Goal: Task Accomplishment & Management: Manage account settings

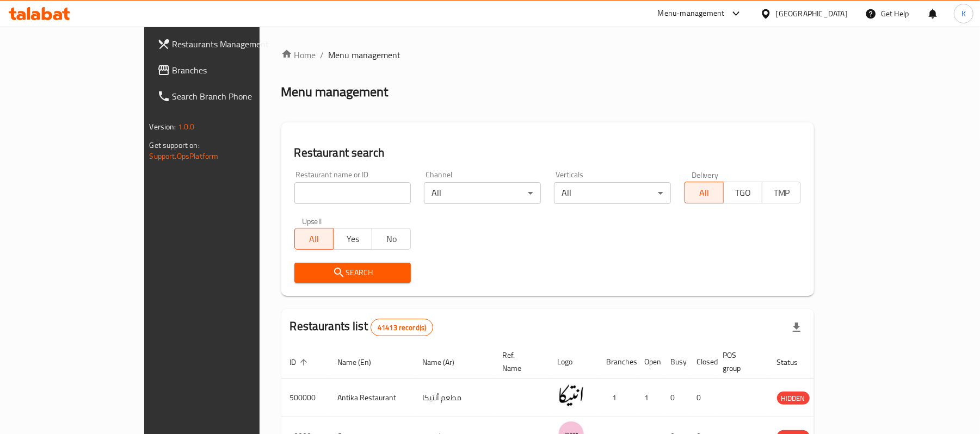
click at [347, 188] on input "search" at bounding box center [352, 193] width 117 height 22
paste input "663593"
type input "663593"
click at [340, 290] on div "Restaurant search Restaurant name or ID 663593 Restaurant name or ID Channel Al…" at bounding box center [547, 209] width 533 height 174
click at [334, 272] on span "Search" at bounding box center [353, 273] width 100 height 14
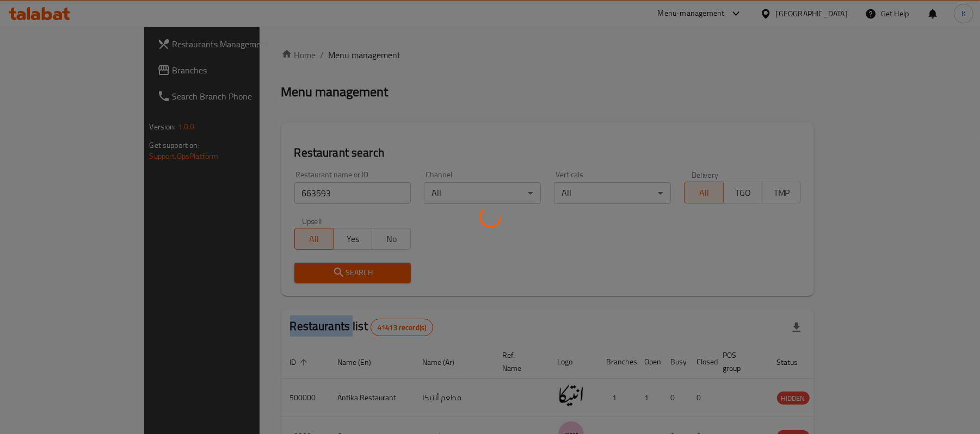
click at [334, 272] on div at bounding box center [490, 217] width 980 height 434
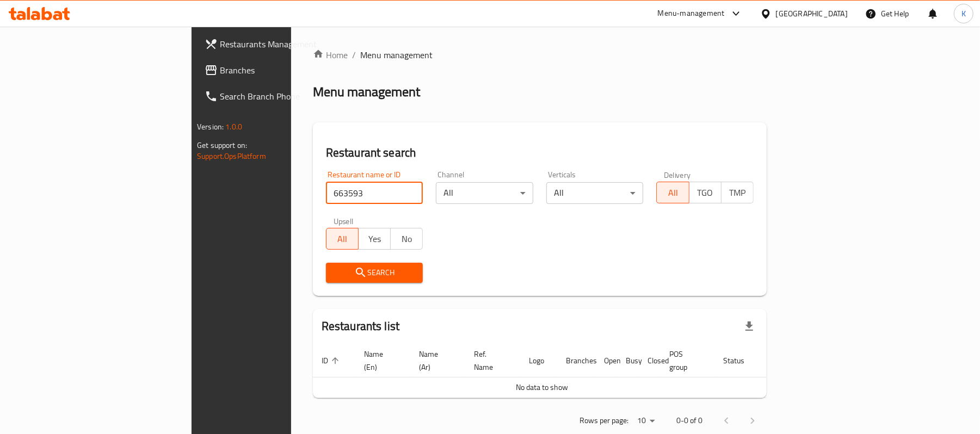
click at [359, 202] on input "663593" at bounding box center [374, 193] width 97 height 22
click at [776, 8] on div at bounding box center [768, 14] width 16 height 12
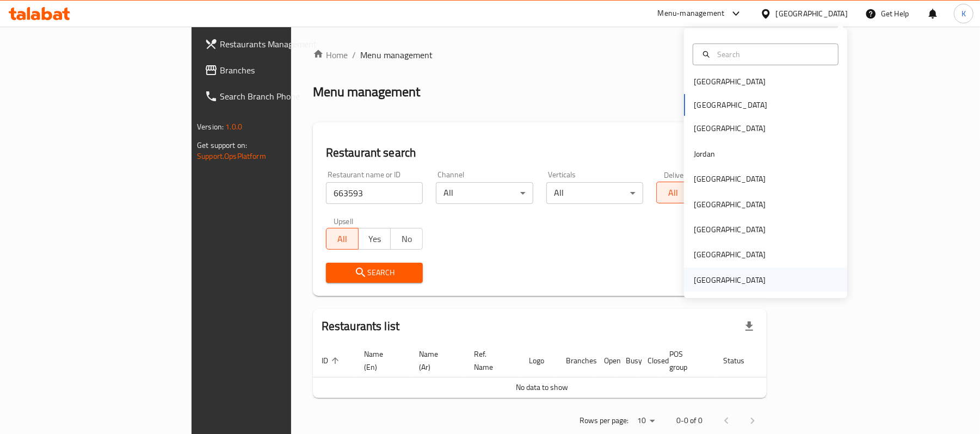
scroll to position [5, 0]
click at [727, 281] on div "[GEOGRAPHIC_DATA]" at bounding box center [730, 280] width 72 height 12
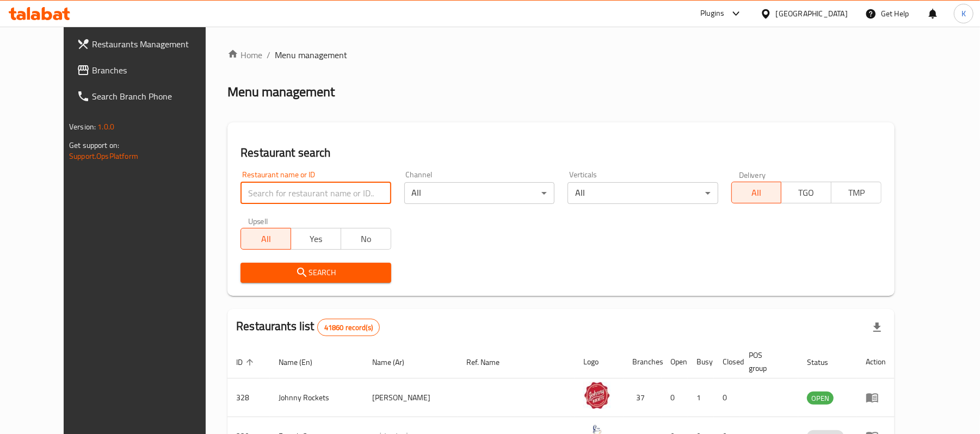
click at [355, 191] on input "search" at bounding box center [316, 193] width 150 height 22
click at [344, 196] on input "search" at bounding box center [316, 193] width 150 height 22
paste input "663593"
type input "663593"
click button "Search" at bounding box center [316, 273] width 150 height 20
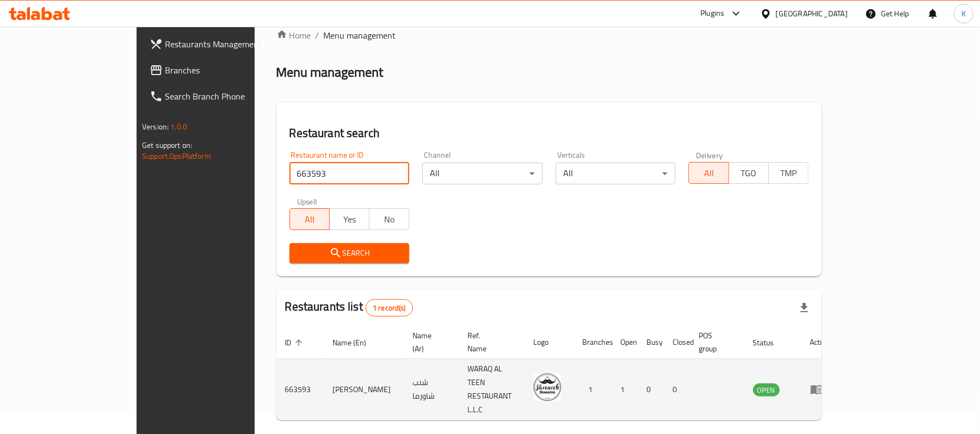
scroll to position [30, 0]
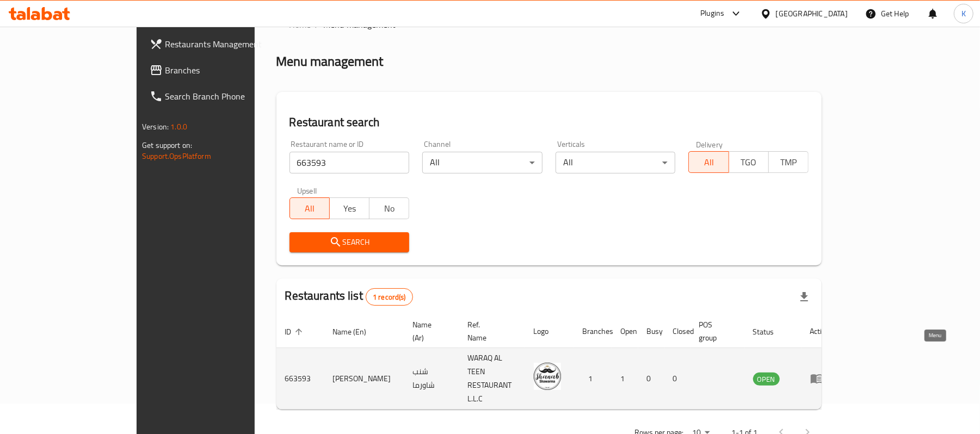
click at [824, 372] on icon "enhanced table" at bounding box center [816, 378] width 13 height 13
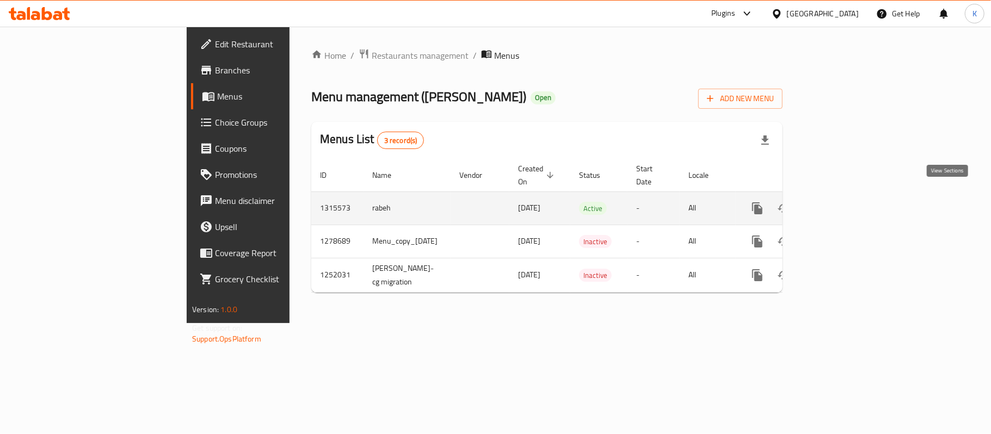
click at [841, 204] on icon "enhanced table" at bounding box center [836, 209] width 10 height 10
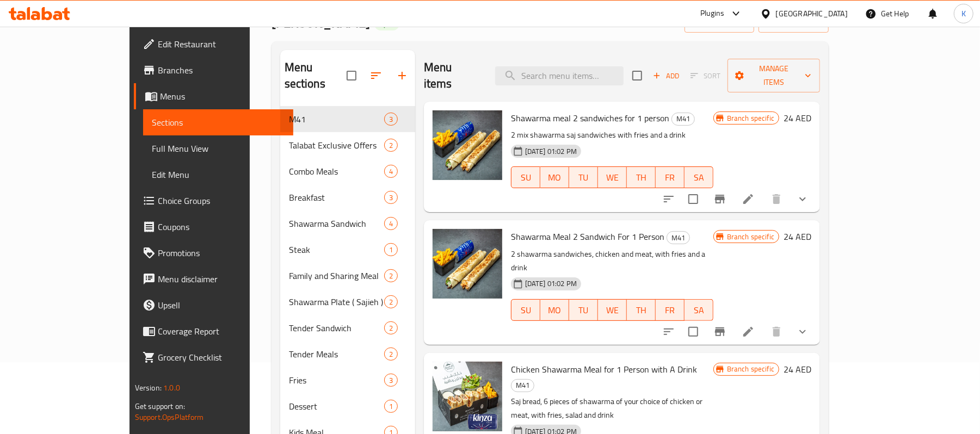
scroll to position [72, 0]
click at [816, 318] on button "show more" at bounding box center [803, 331] width 26 height 26
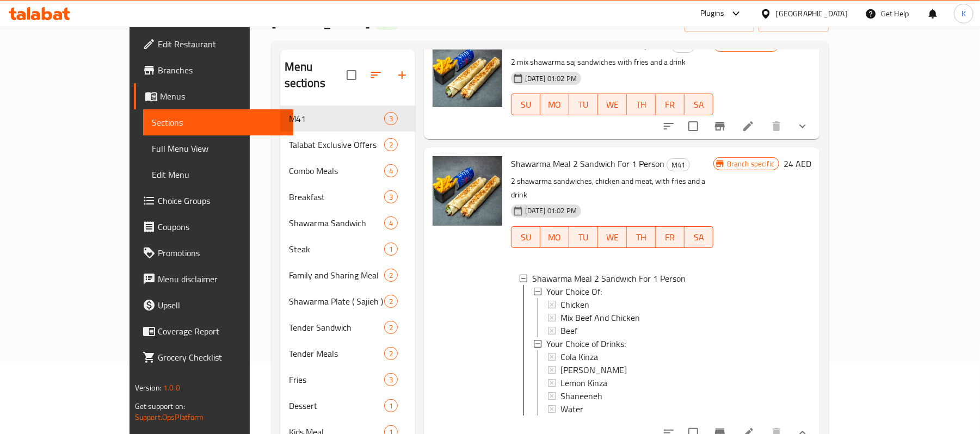
click at [816, 114] on button "show more" at bounding box center [803, 126] width 26 height 26
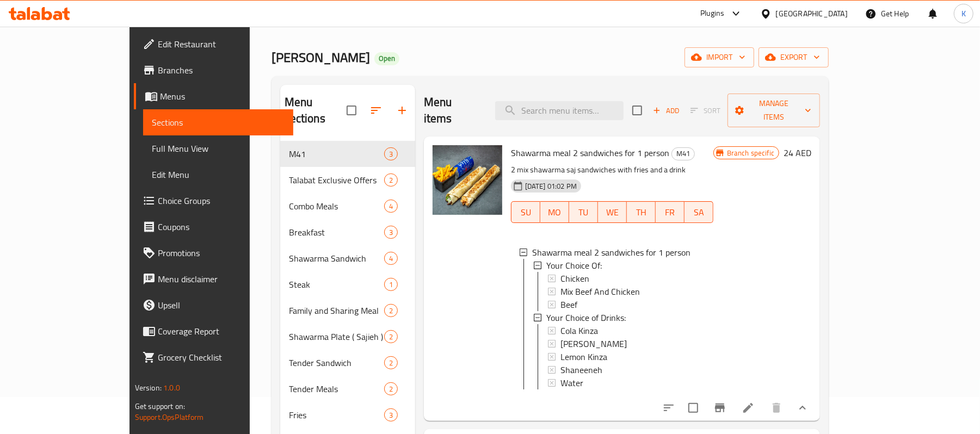
scroll to position [35, 0]
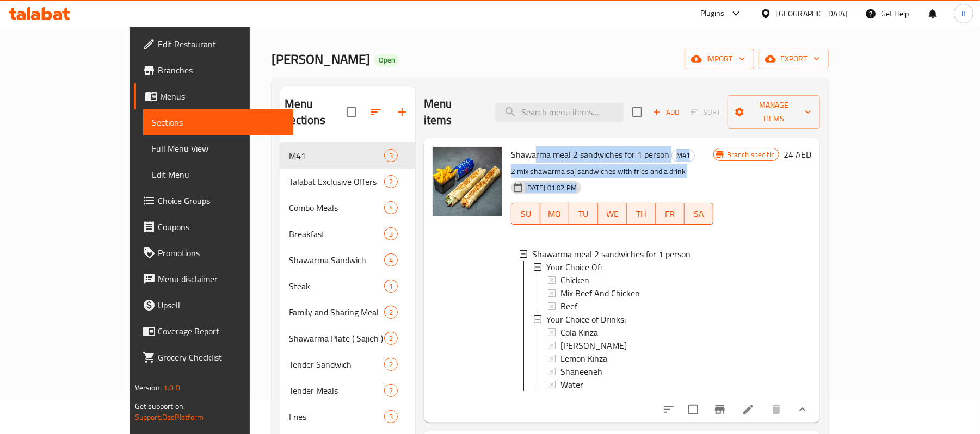
drag, startPoint x: 545, startPoint y: 144, endPoint x: 627, endPoint y: 173, distance: 87.3
click at [627, 173] on div "Shawarma meal 2 sandwiches for 1 person M41 2 mix shawarma saj sandwiches with …" at bounding box center [612, 281] width 211 height 276
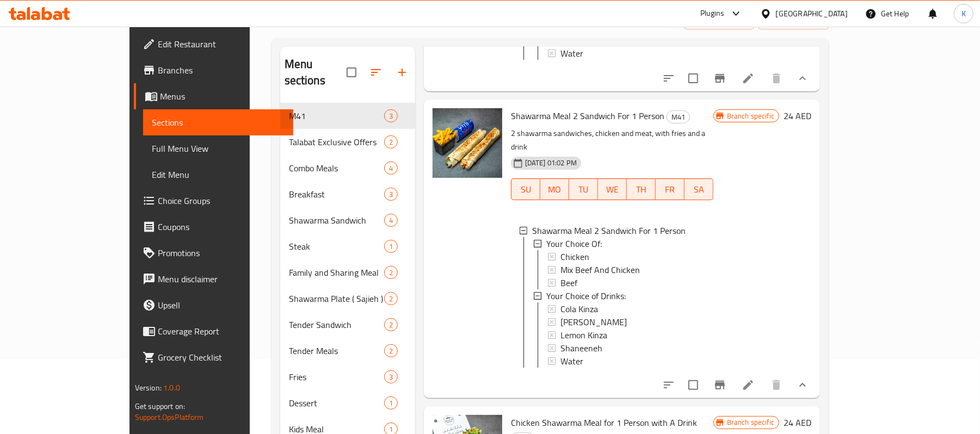
scroll to position [108, 0]
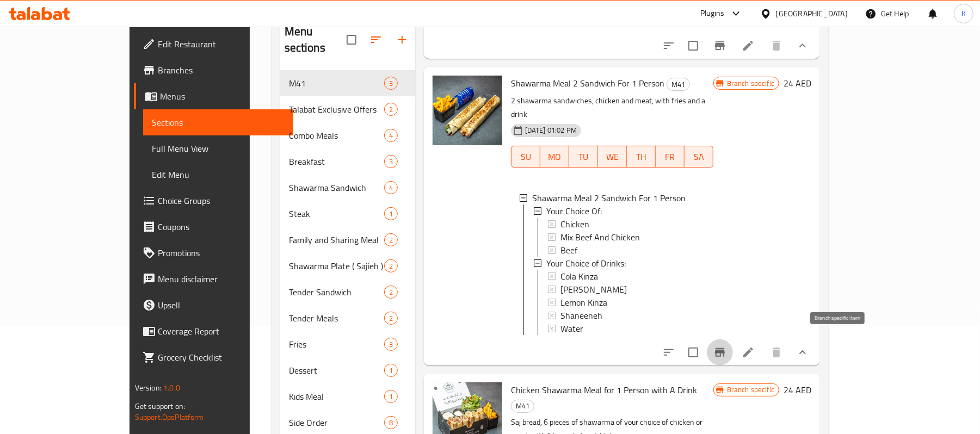
click at [725, 348] on icon "Branch-specific-item" at bounding box center [720, 352] width 10 height 9
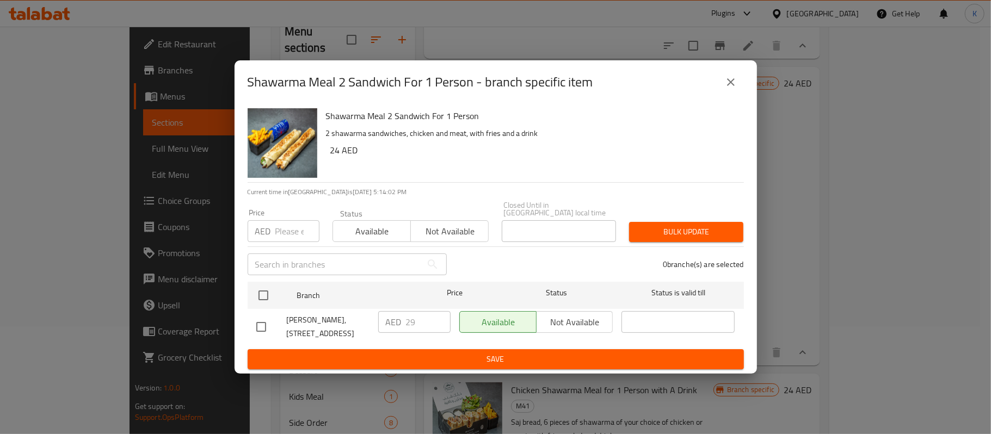
click at [723, 81] on button "close" at bounding box center [731, 82] width 26 height 26
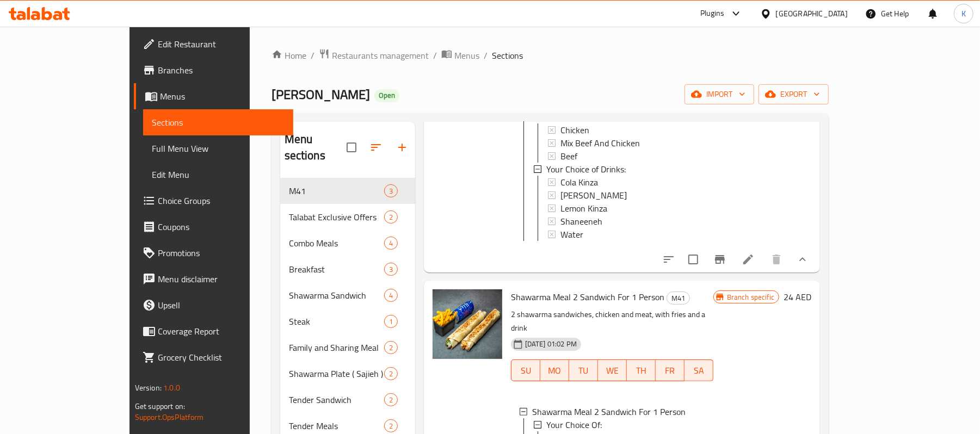
scroll to position [292, 0]
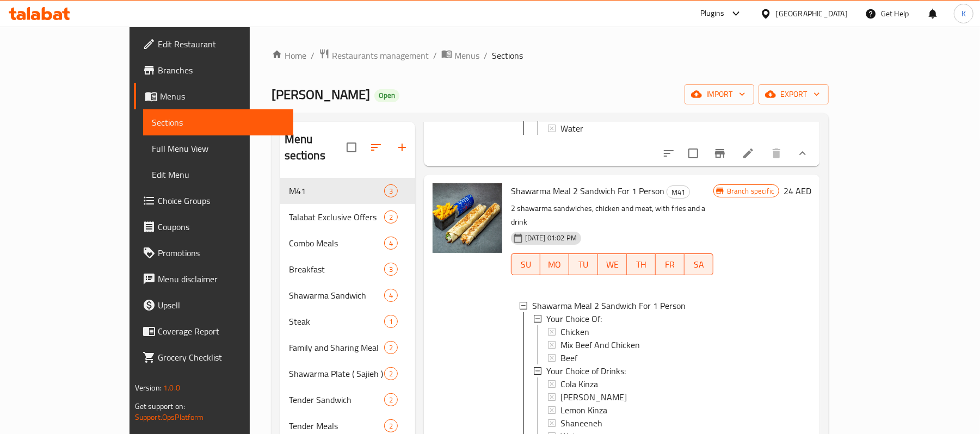
click at [806, 151] on icon "show more" at bounding box center [803, 153] width 7 height 4
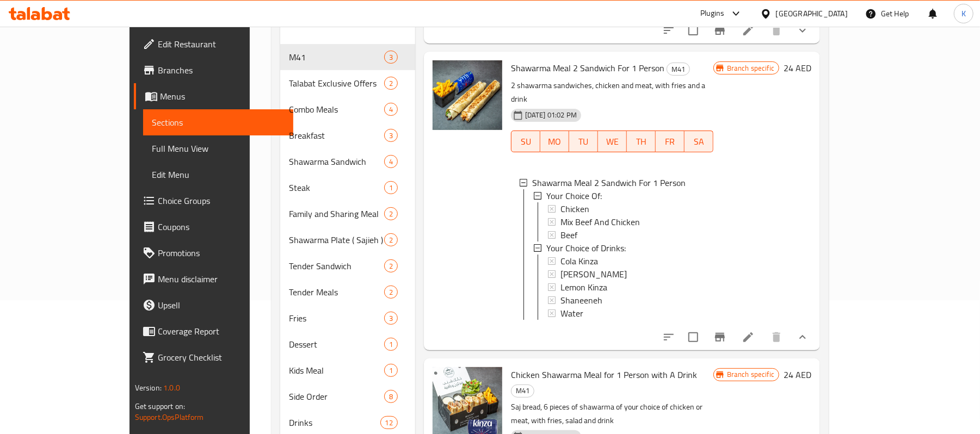
scroll to position [145, 0]
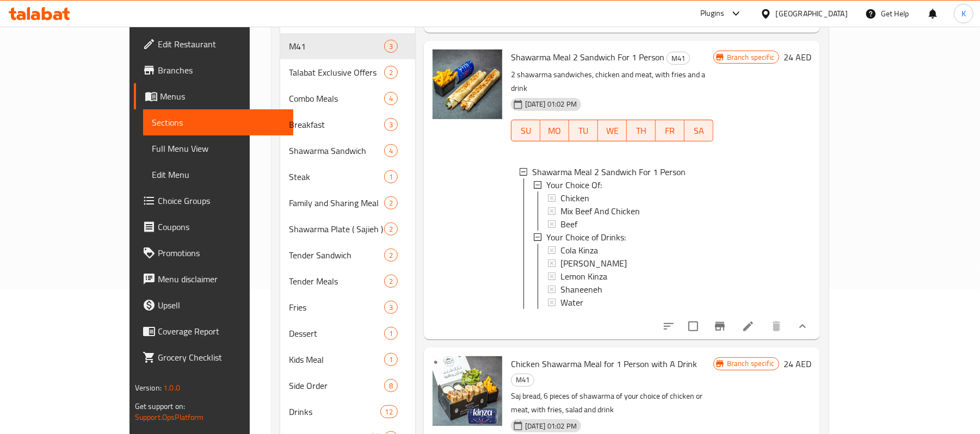
click at [816, 314] on button "show more" at bounding box center [803, 327] width 26 height 26
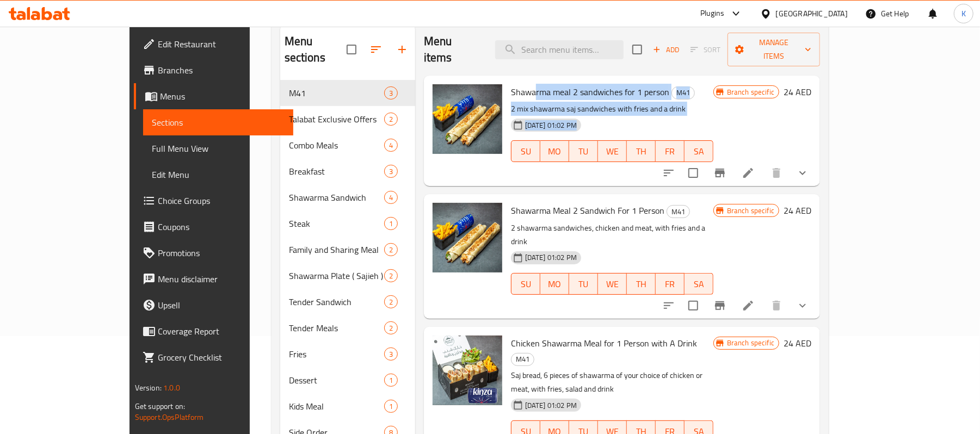
scroll to position [72, 0]
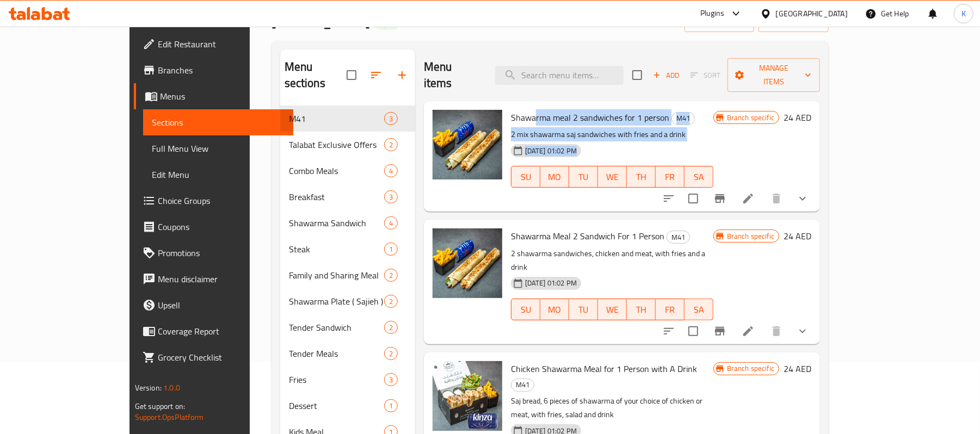
click at [672, 112] on span "M41" at bounding box center [683, 118] width 22 height 13
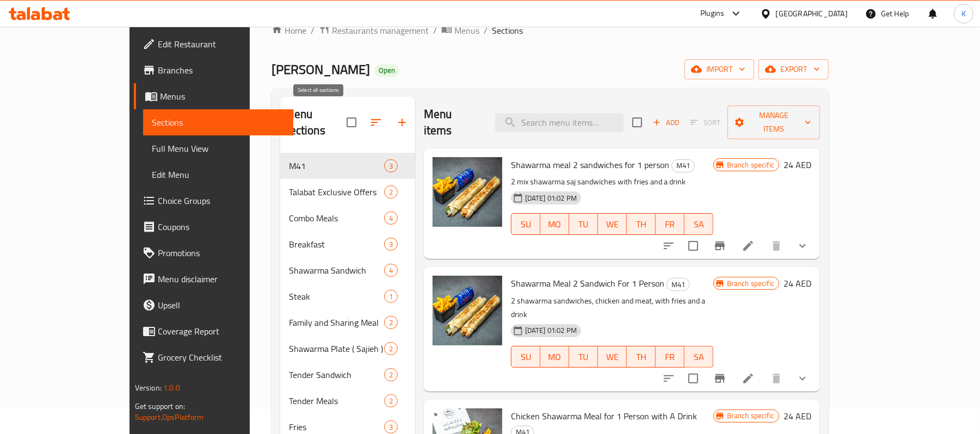
scroll to position [0, 0]
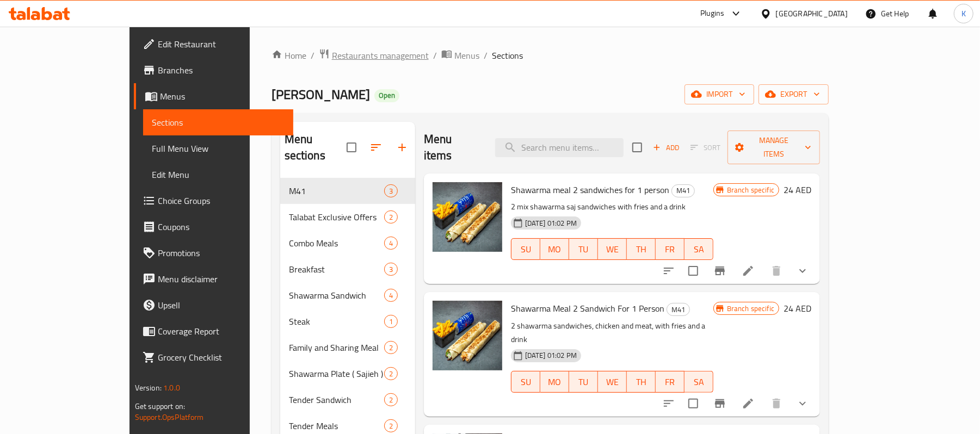
click at [332, 62] on span "Restaurants management" at bounding box center [380, 55] width 97 height 13
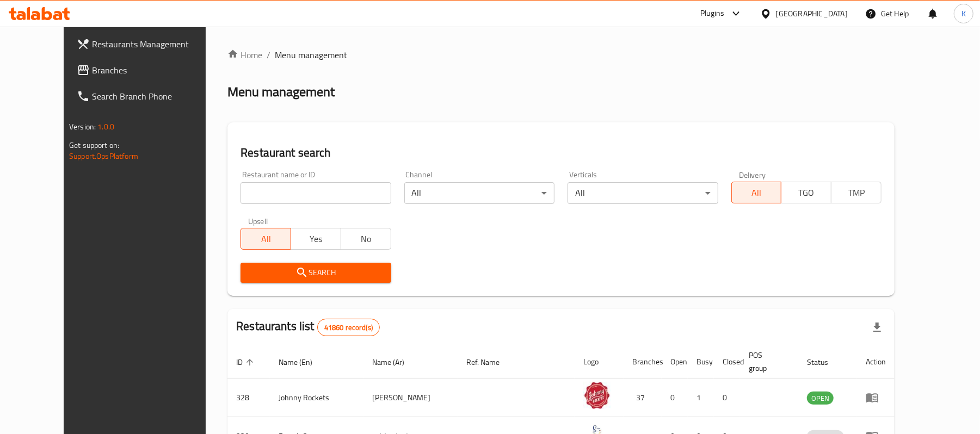
click at [92, 73] on span "Branches" at bounding box center [155, 70] width 127 height 13
